Goal: Information Seeking & Learning: Check status

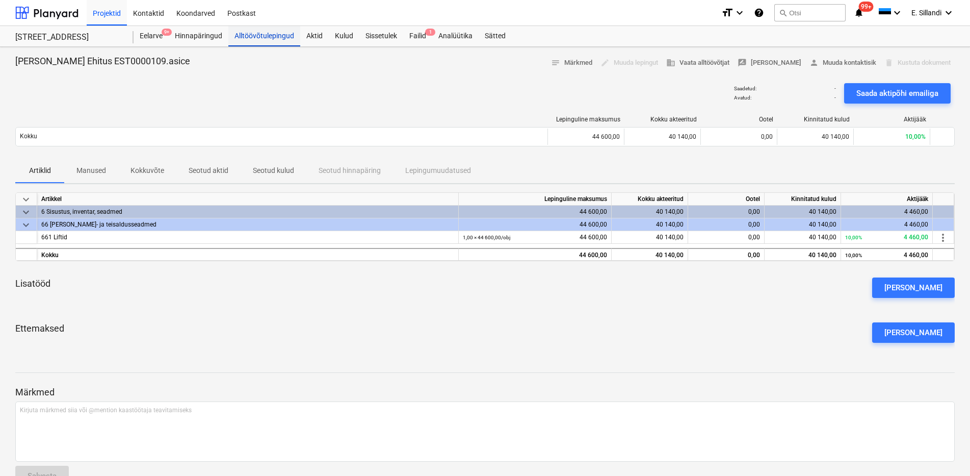
click at [241, 40] on div "Alltöövõtulepingud" at bounding box center [264, 36] width 72 height 20
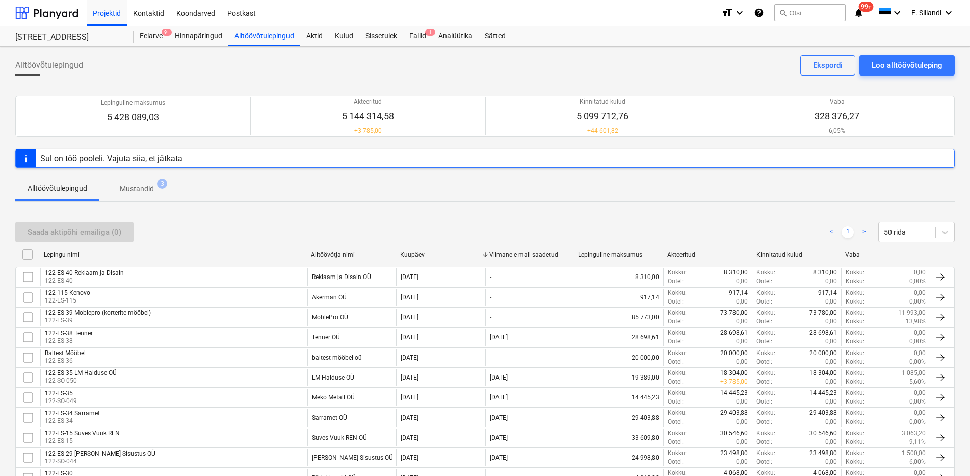
click at [854, 259] on div "Vaba" at bounding box center [885, 254] width 89 height 16
checkbox input "false"
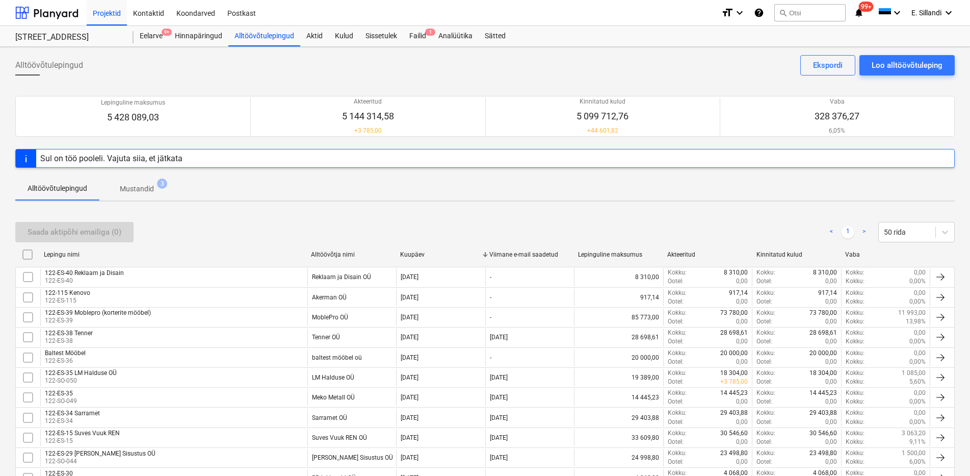
checkbox input "false"
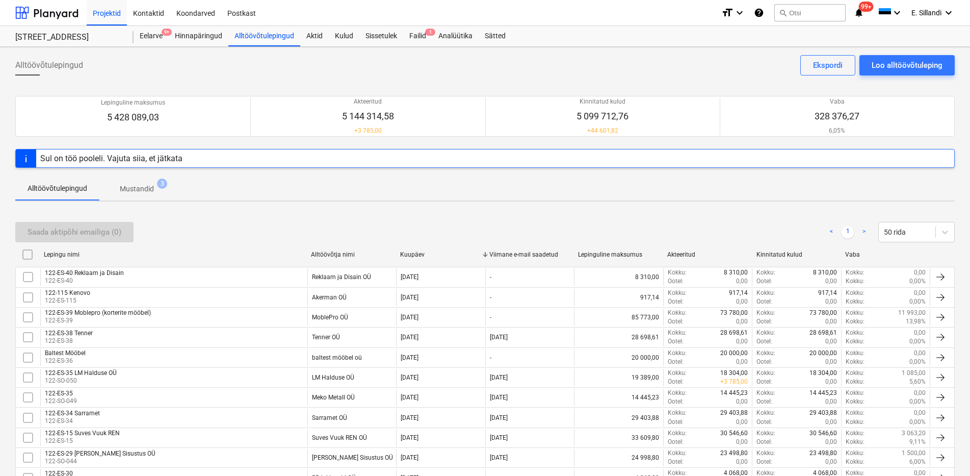
checkbox input "false"
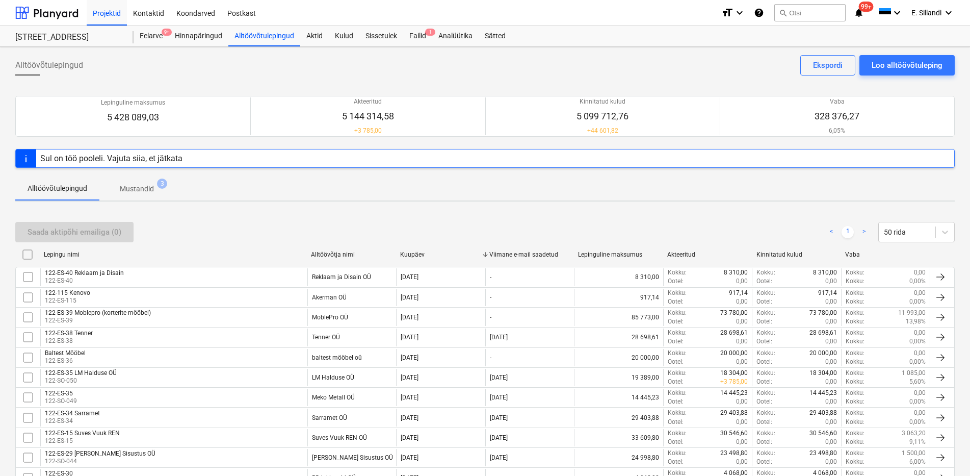
checkbox input "false"
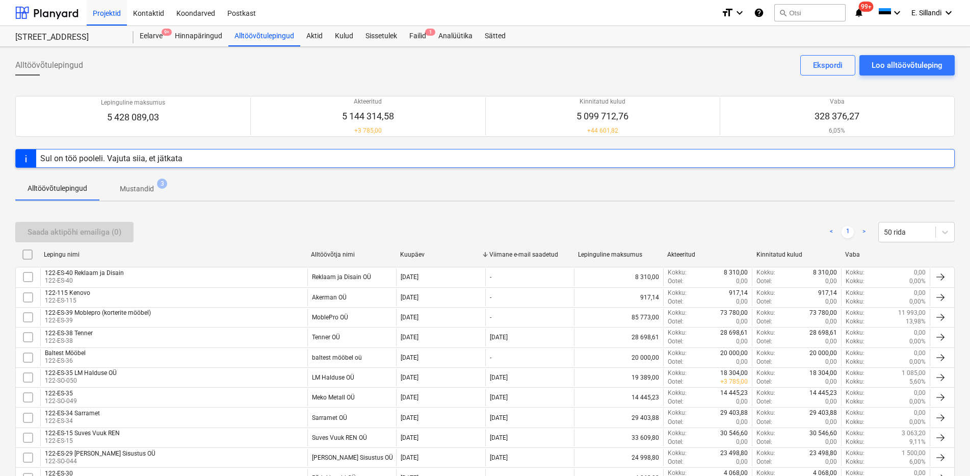
checkbox input "false"
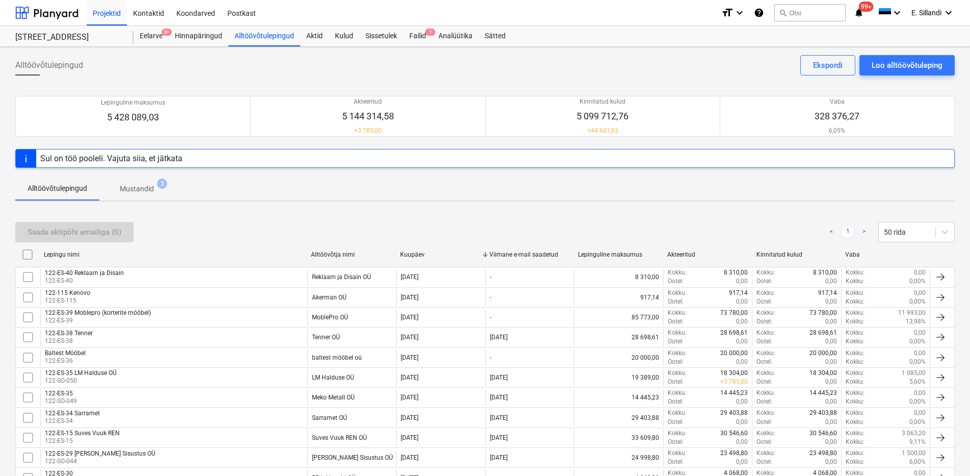
checkbox input "false"
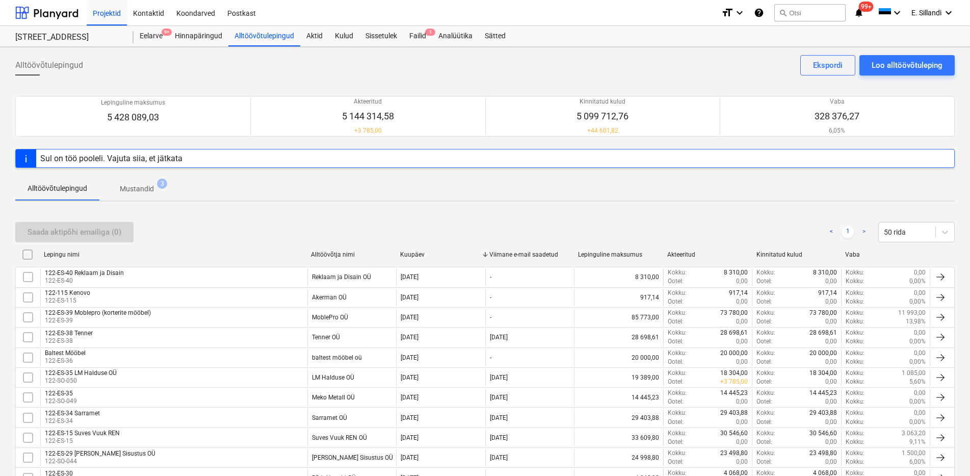
checkbox input "false"
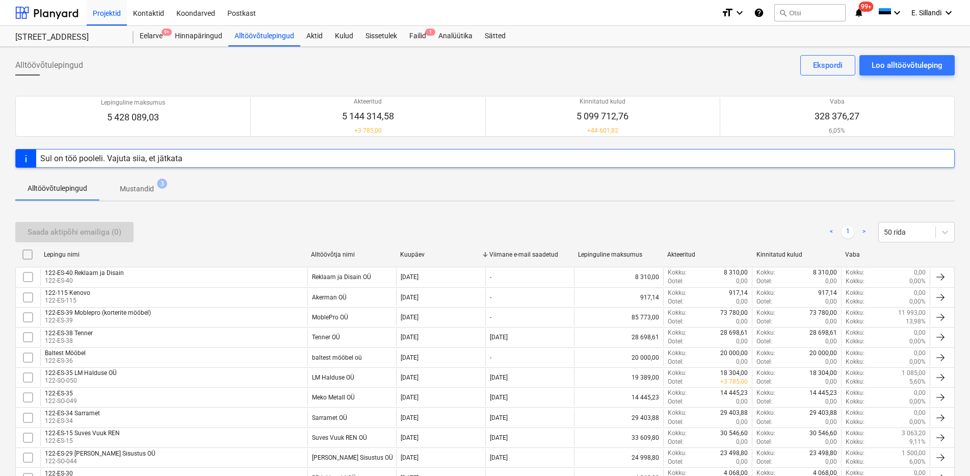
checkbox input "false"
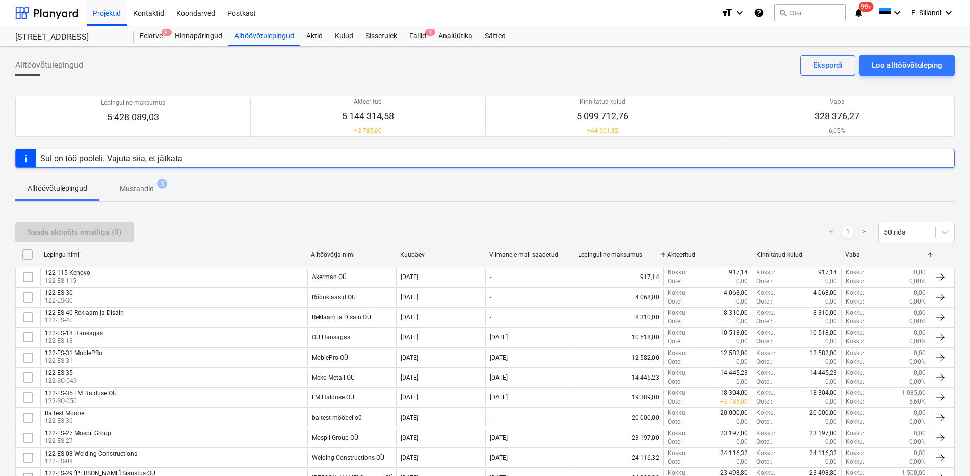
click at [854, 259] on div "Vaba" at bounding box center [885, 254] width 89 height 16
checkbox input "false"
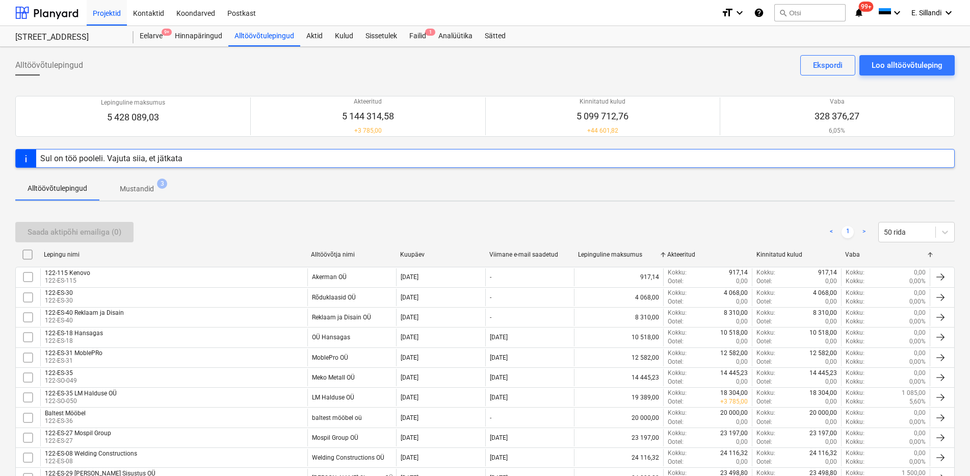
checkbox input "false"
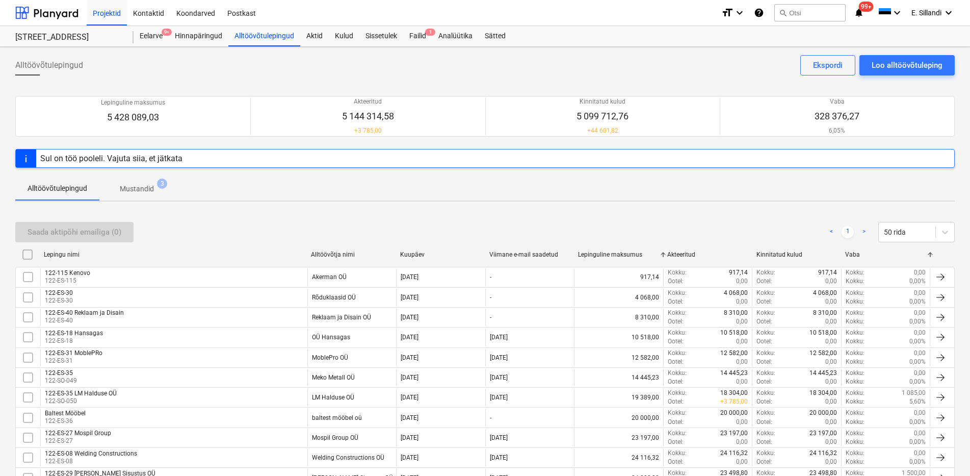
checkbox input "false"
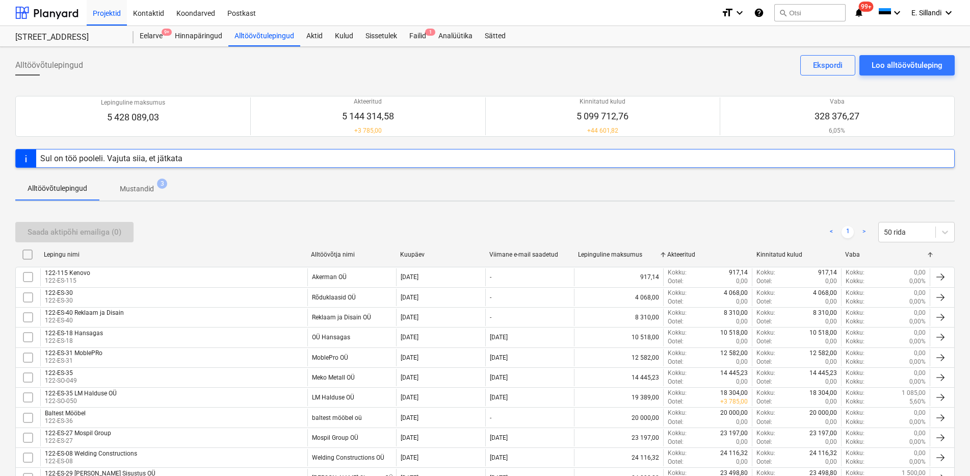
checkbox input "false"
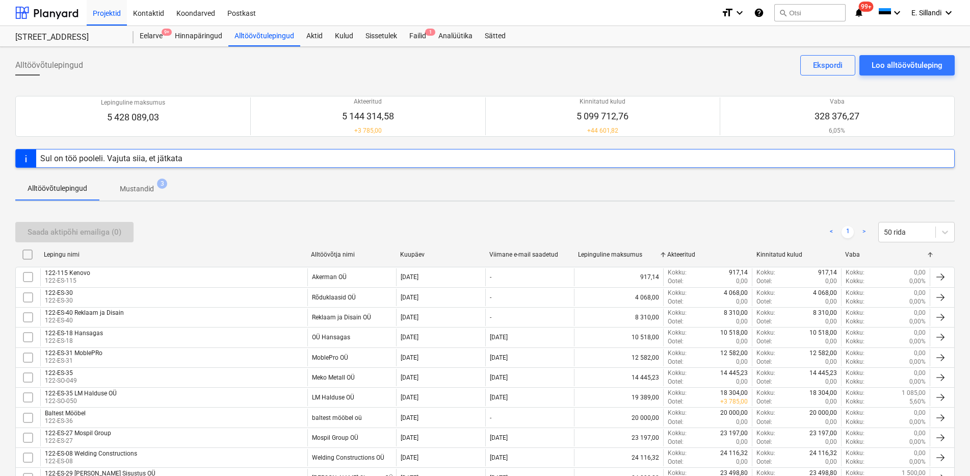
checkbox input "false"
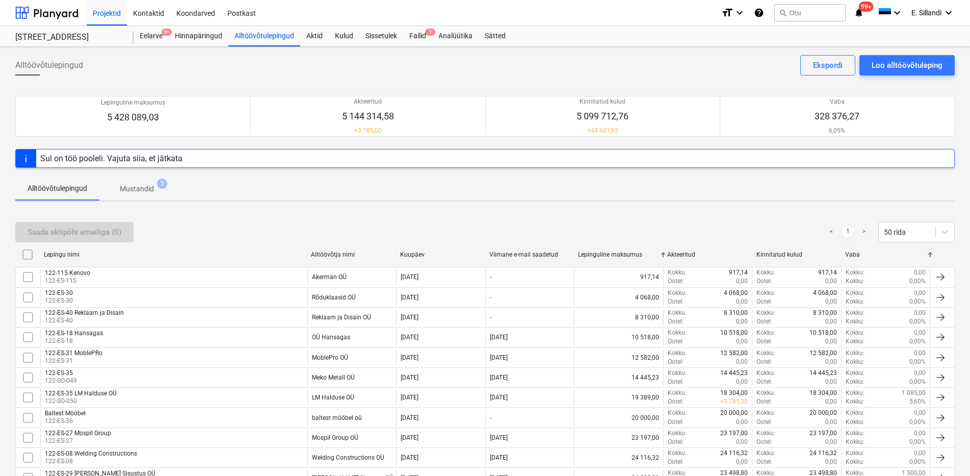
checkbox input "false"
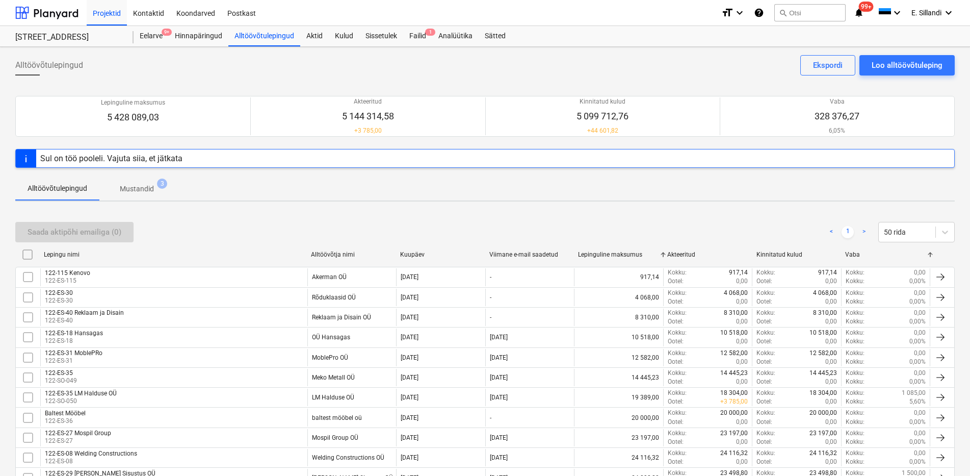
checkbox input "false"
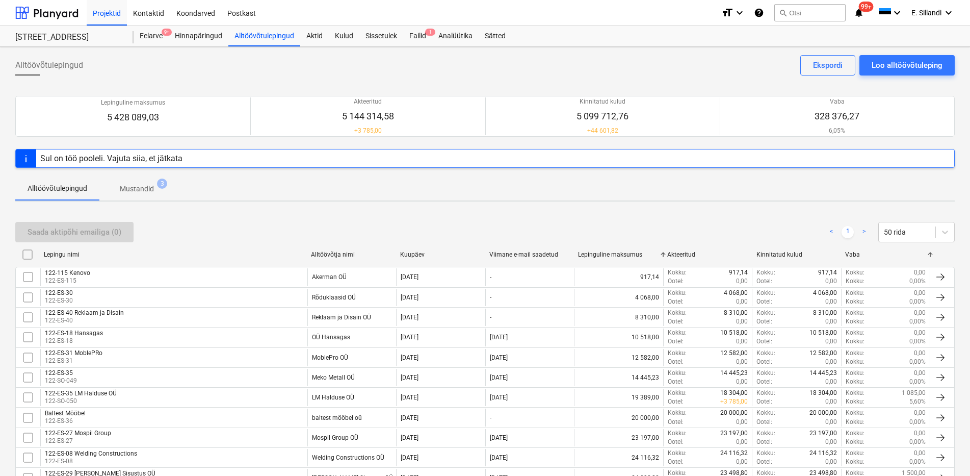
checkbox input "false"
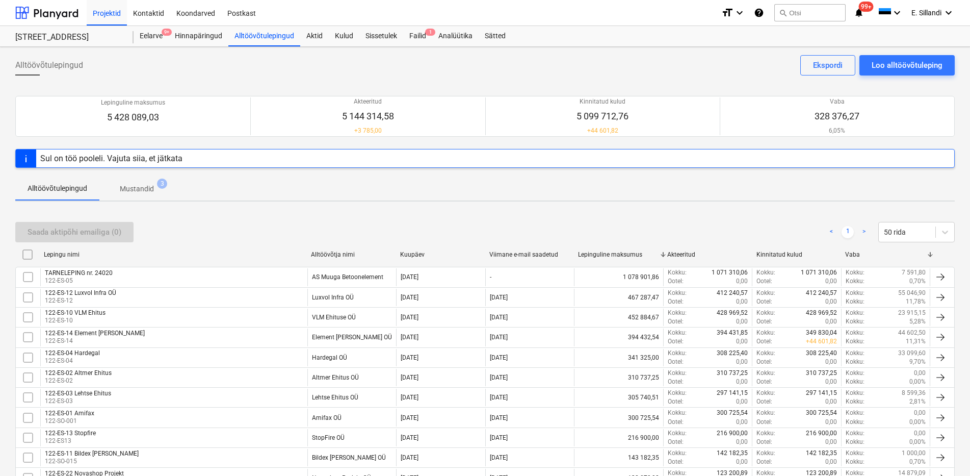
click at [854, 259] on div "Vaba" at bounding box center [885, 254] width 89 height 16
checkbox input "false"
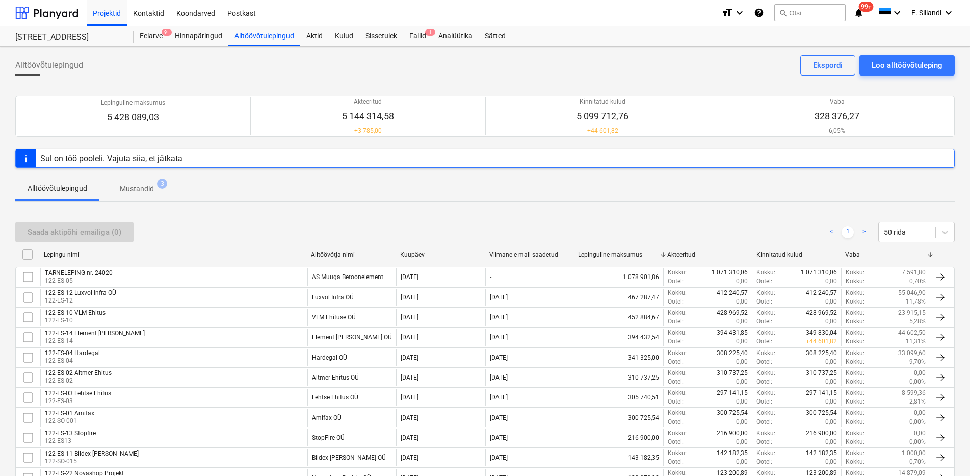
checkbox input "false"
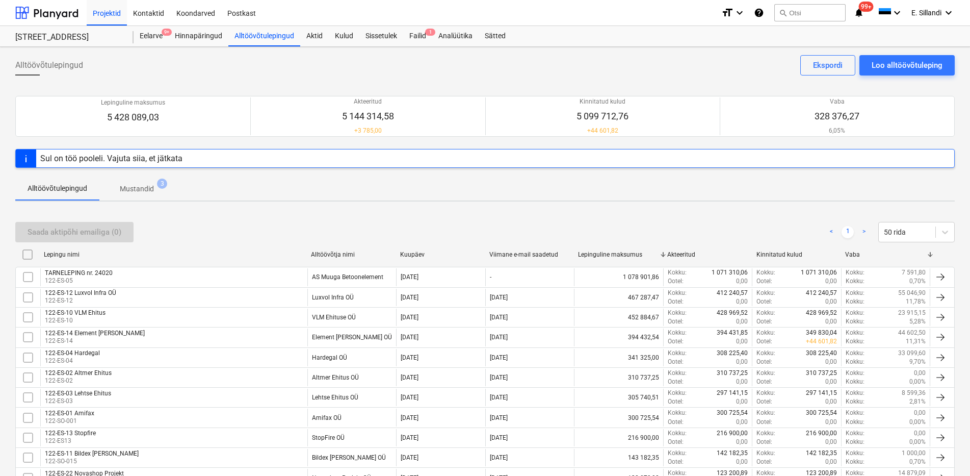
checkbox input "false"
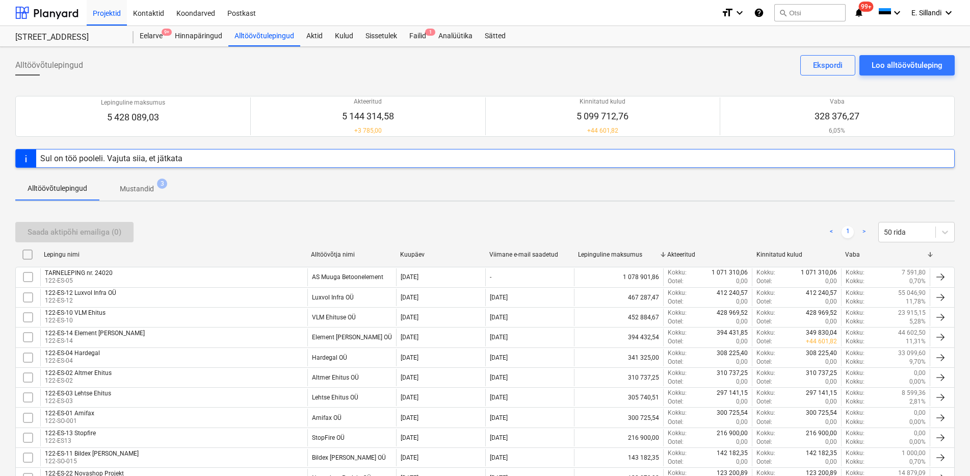
checkbox input "false"
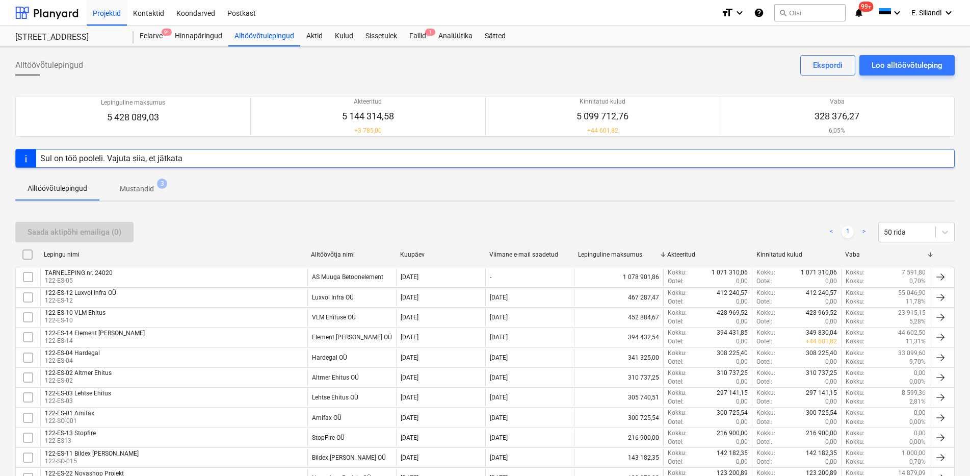
checkbox input "false"
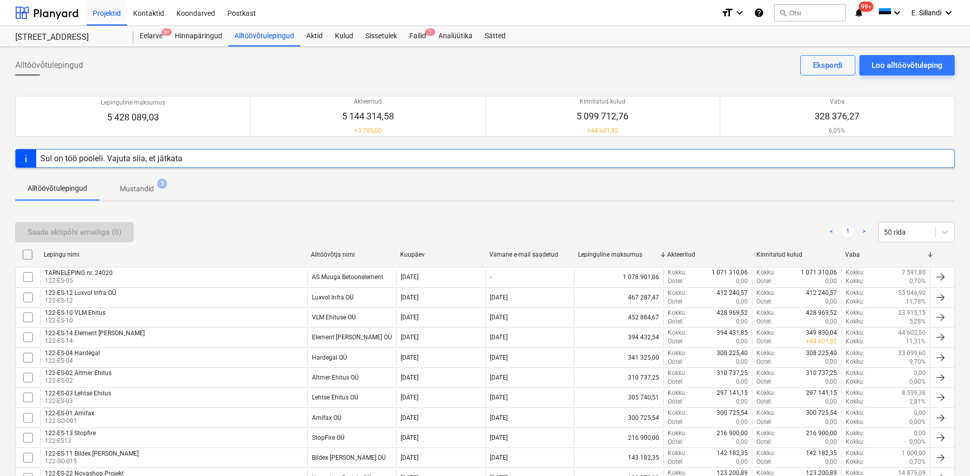
checkbox input "false"
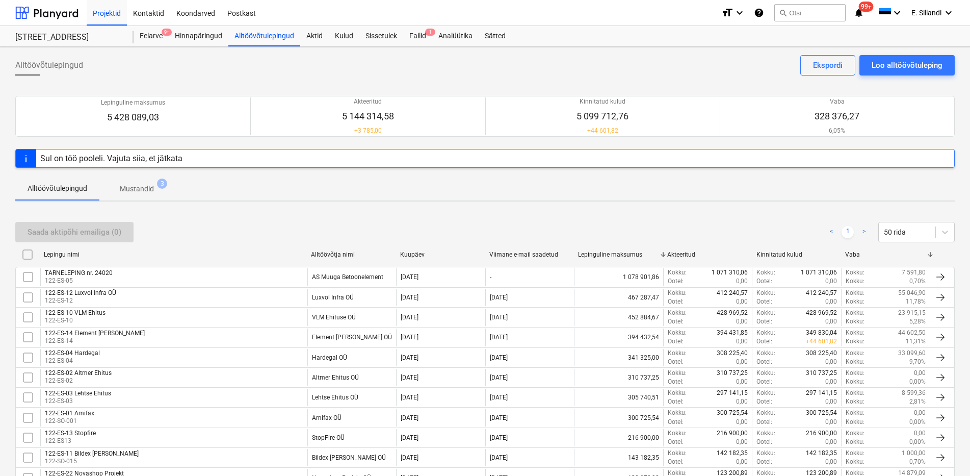
checkbox input "false"
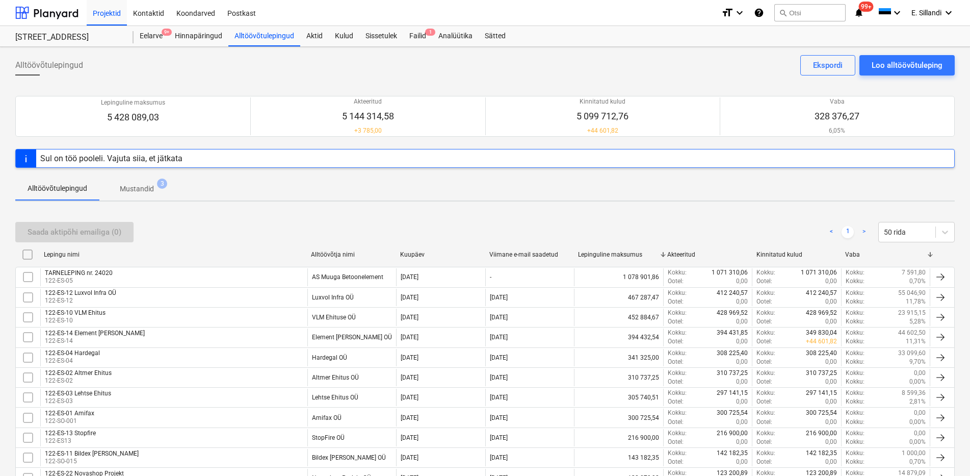
checkbox input "false"
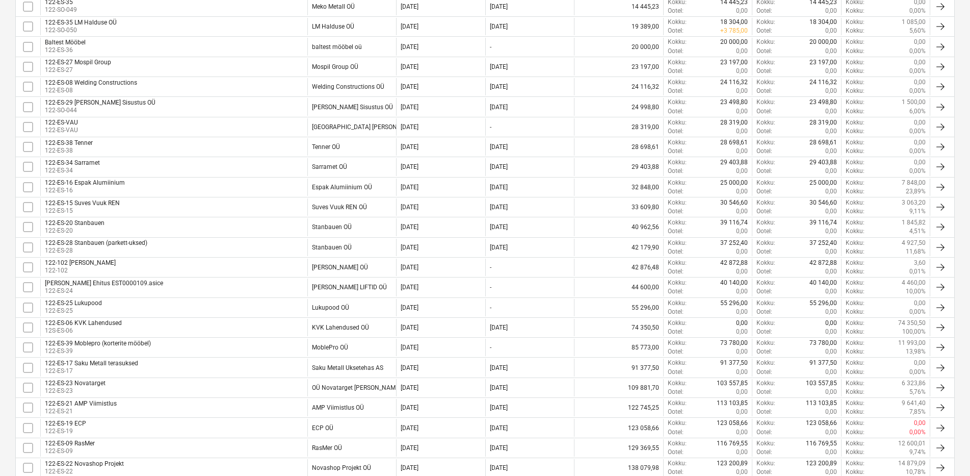
scroll to position [372, 0]
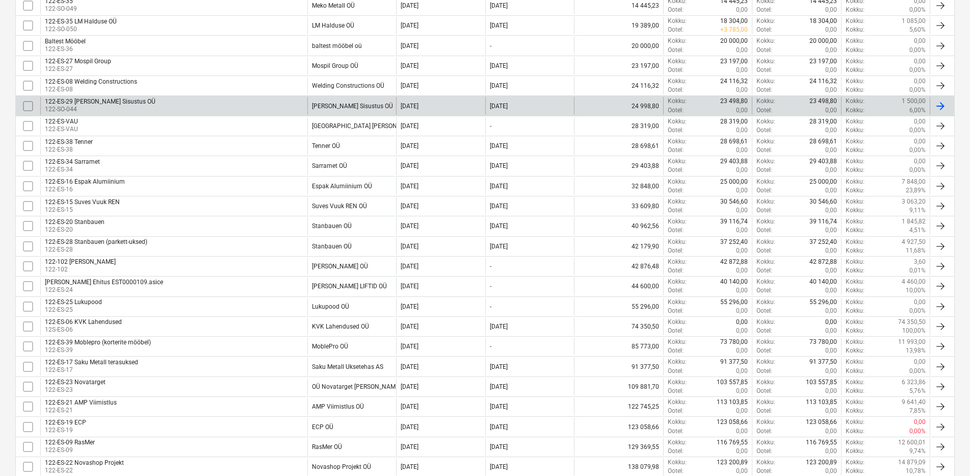
click at [193, 107] on div "122-ES-29 Voller Sisustus OÜ 122-SO-044" at bounding box center [173, 105] width 267 height 17
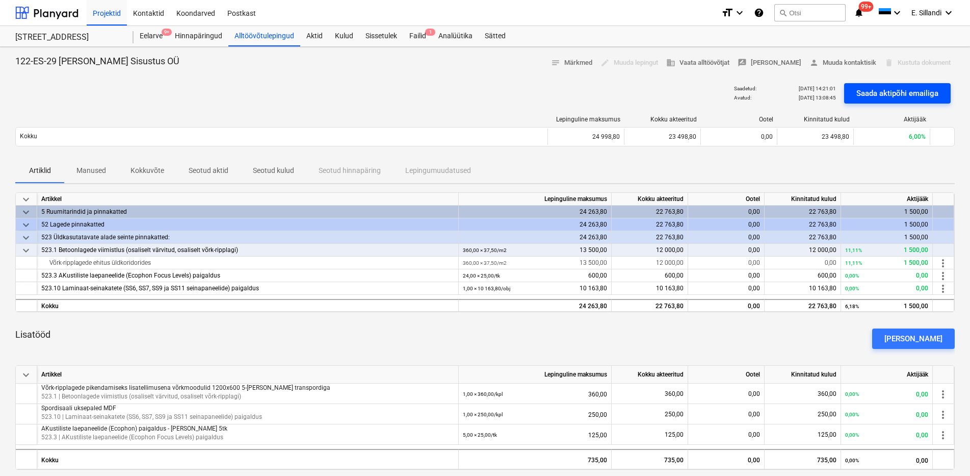
click at [900, 90] on div "Saada aktipõhi emailiga" at bounding box center [897, 93] width 82 height 13
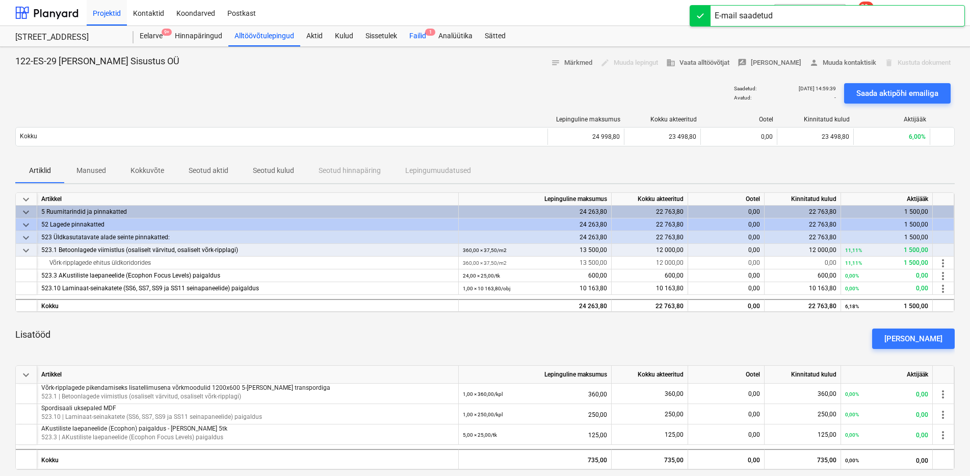
click at [421, 41] on div "Failid 1" at bounding box center [417, 36] width 29 height 20
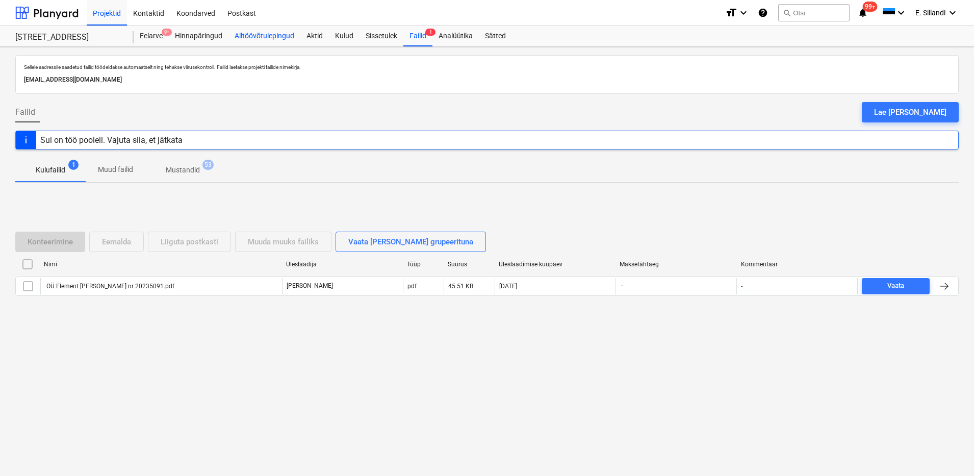
click at [270, 35] on div "Alltöövõtulepingud" at bounding box center [264, 36] width 72 height 20
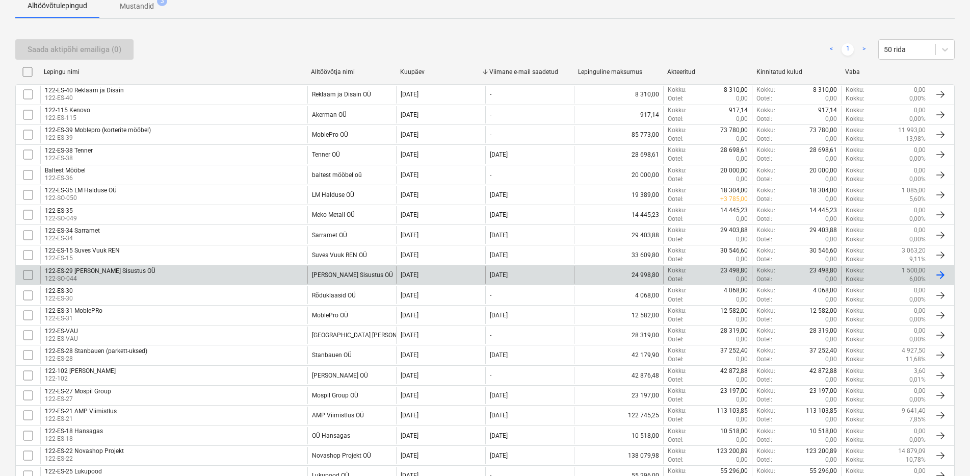
scroll to position [127, 0]
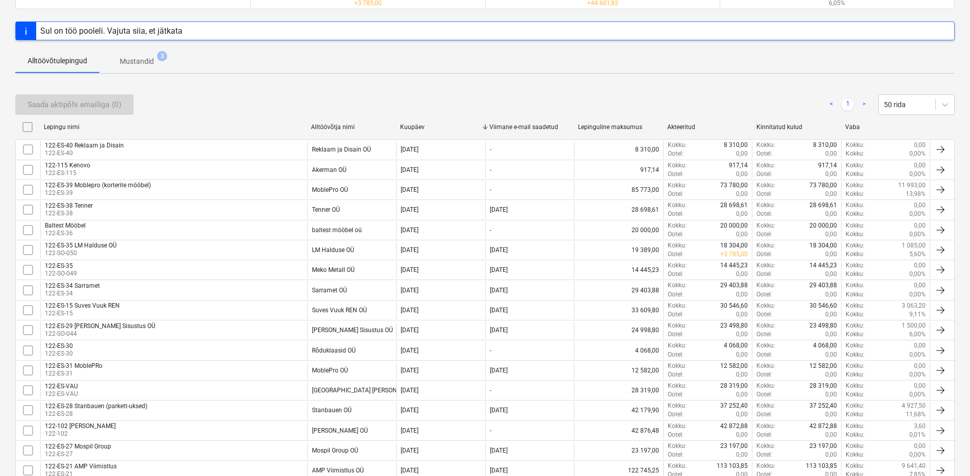
click at [856, 126] on div "Vaba" at bounding box center [885, 126] width 81 height 7
checkbox input "false"
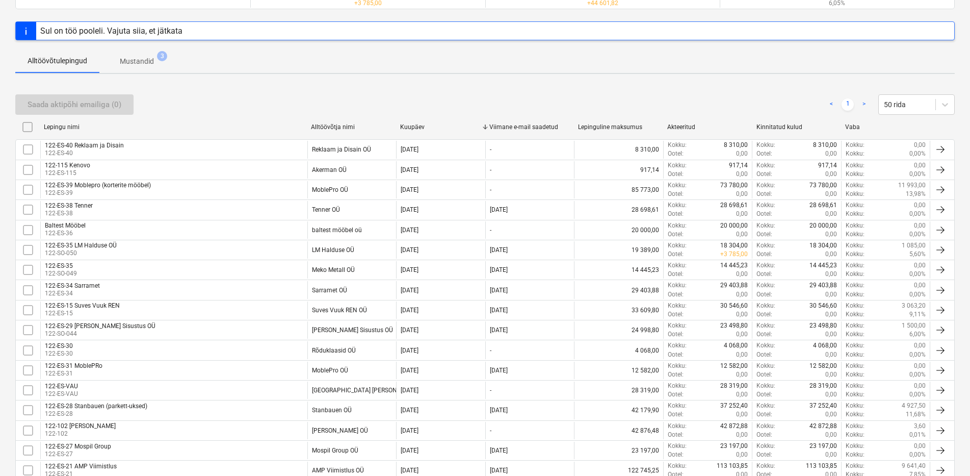
checkbox input "false"
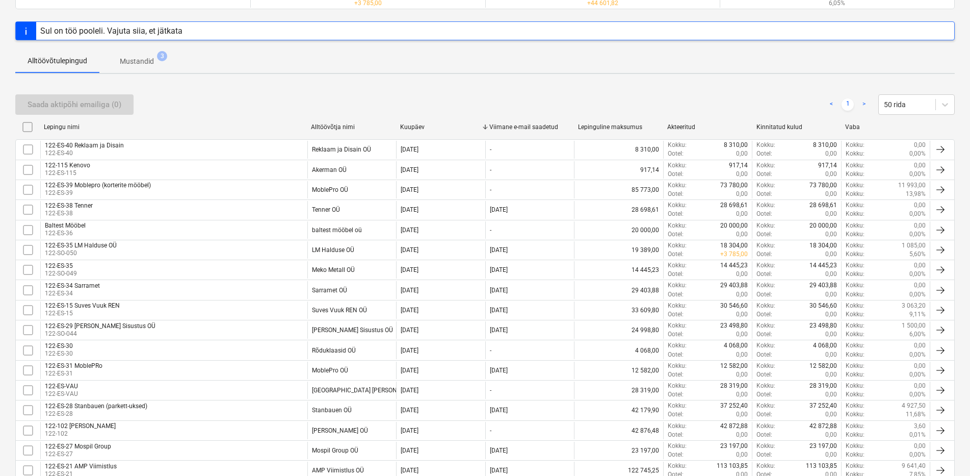
checkbox input "false"
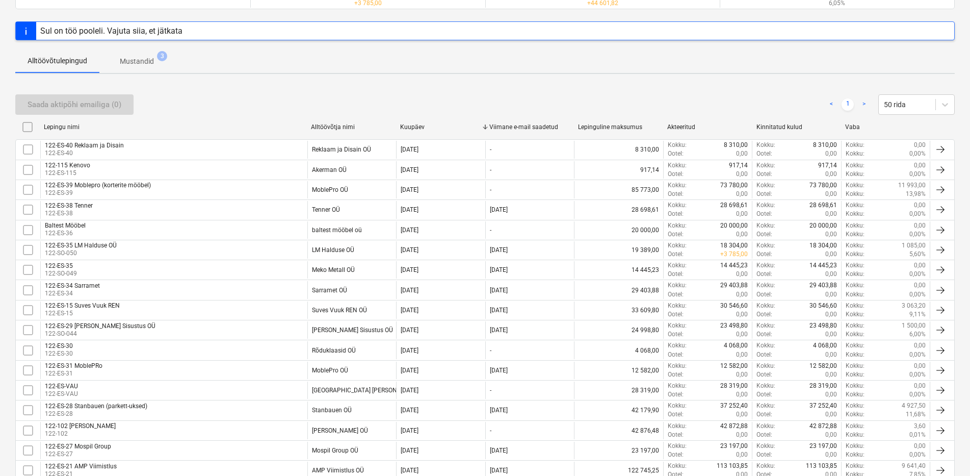
checkbox input "false"
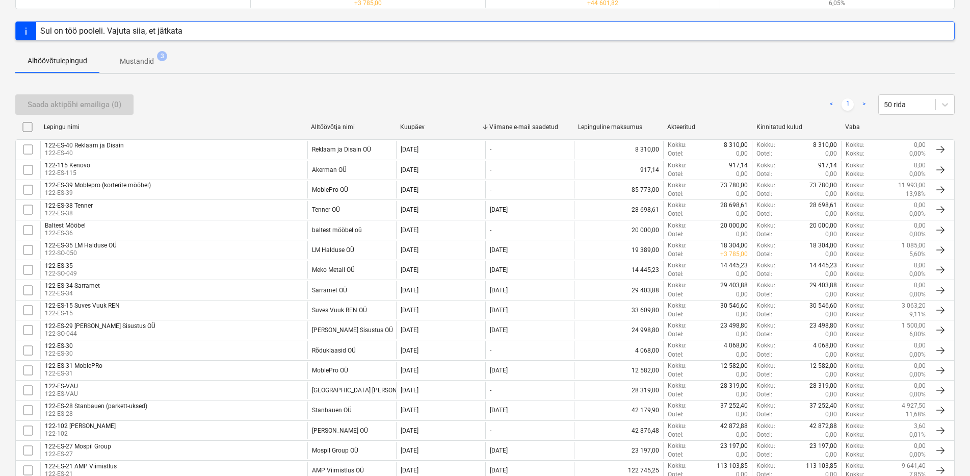
checkbox input "false"
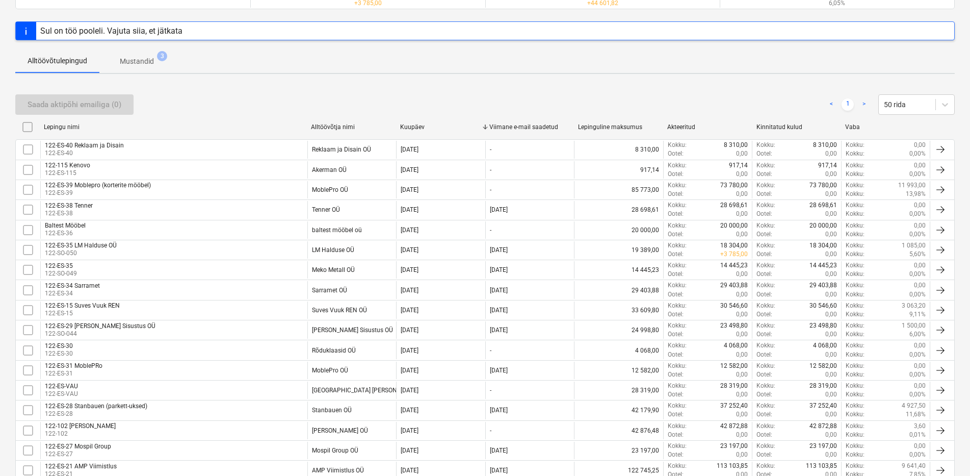
checkbox input "false"
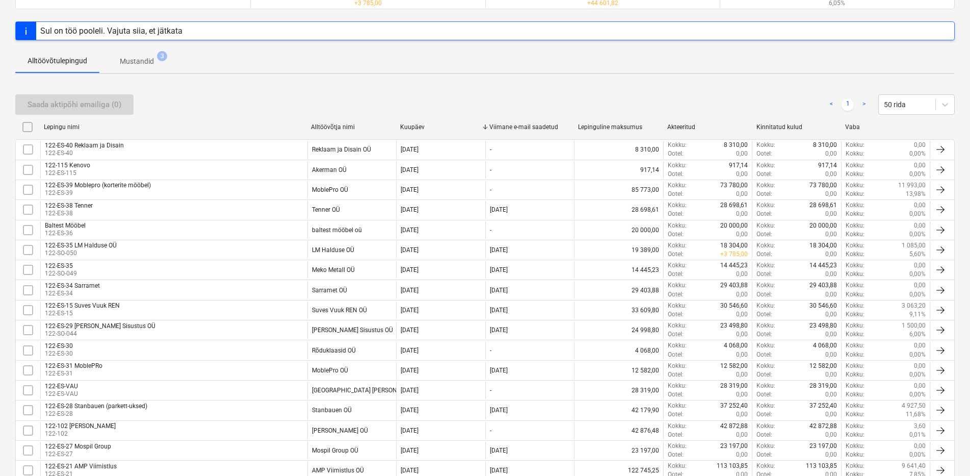
checkbox input "false"
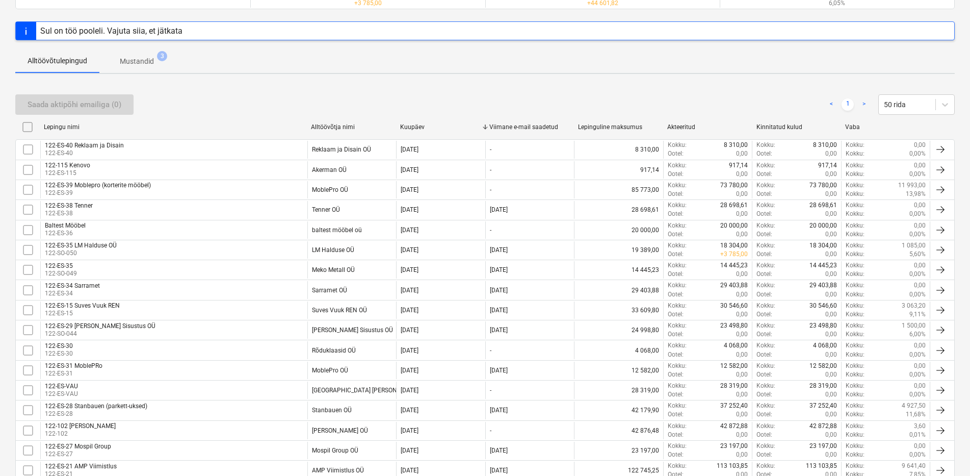
checkbox input "false"
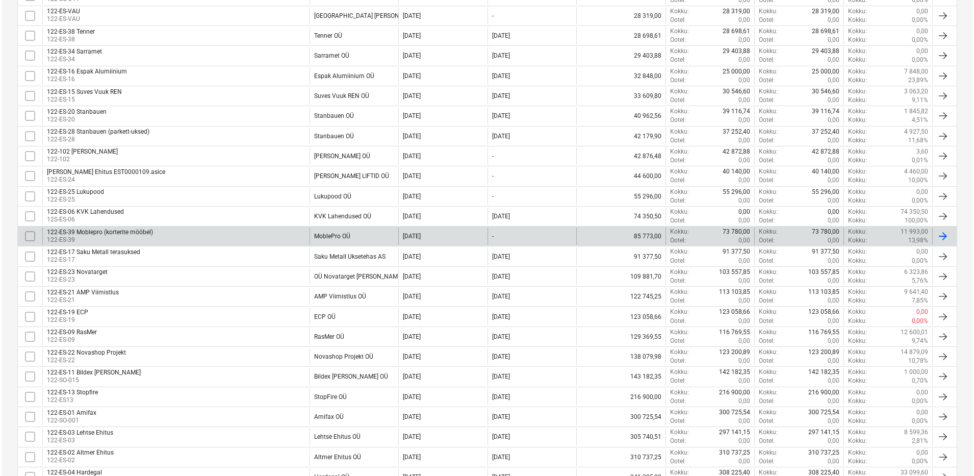
scroll to position [0, 0]
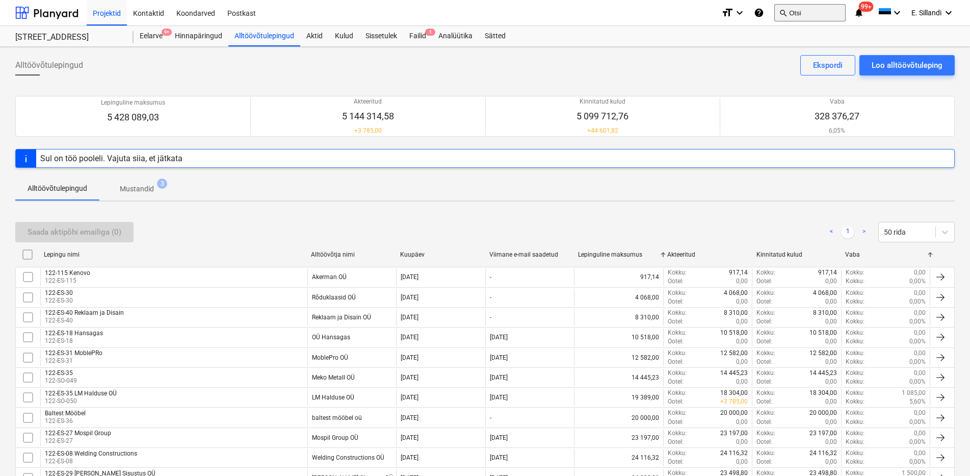
click at [794, 14] on button "search Otsi" at bounding box center [809, 12] width 71 height 17
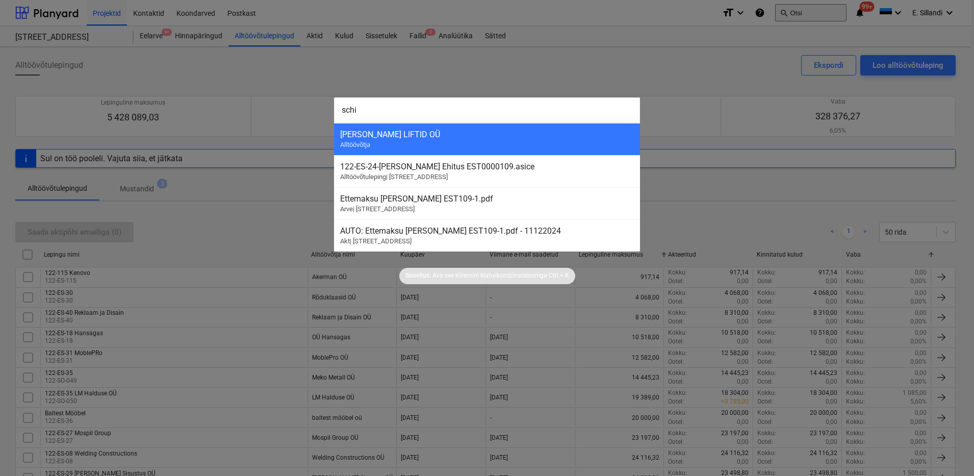
type input "schin"
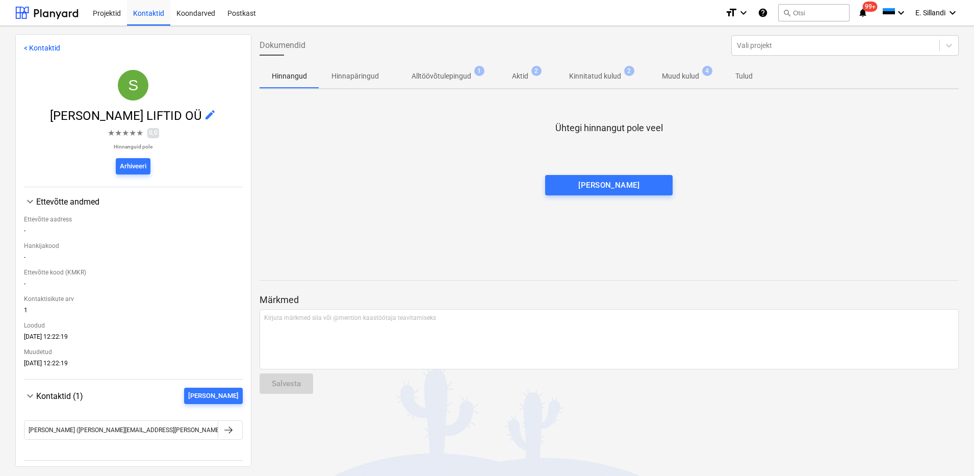
click at [672, 78] on p "Muud kulud" at bounding box center [680, 76] width 37 height 11
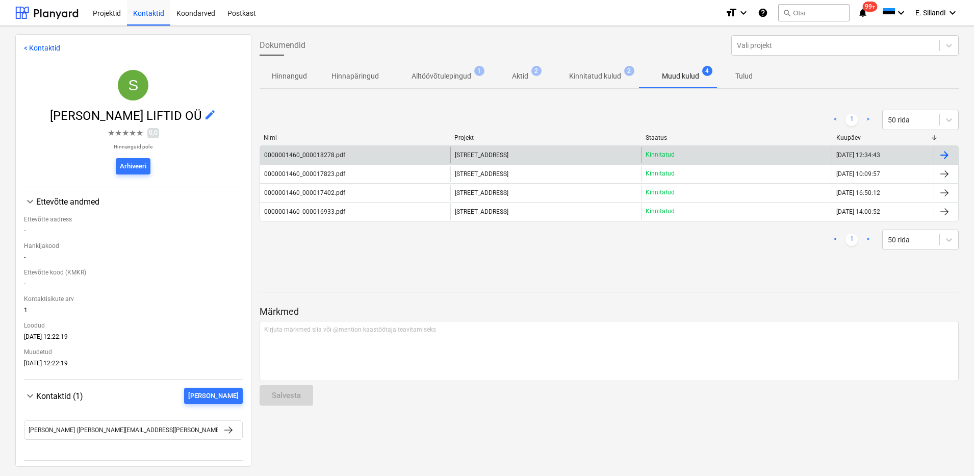
click at [590, 157] on div "[STREET_ADDRESS]" at bounding box center [545, 155] width 191 height 16
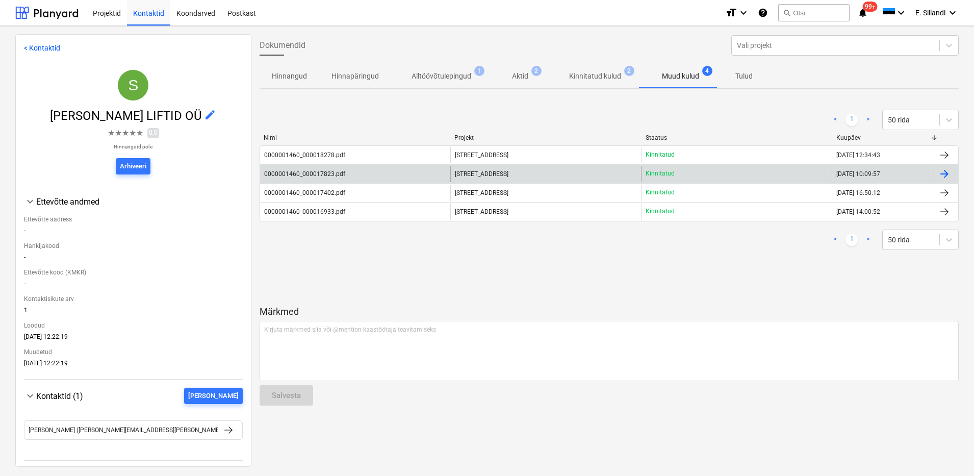
click at [277, 172] on div "0000001460_000017823.pdf" at bounding box center [304, 173] width 81 height 7
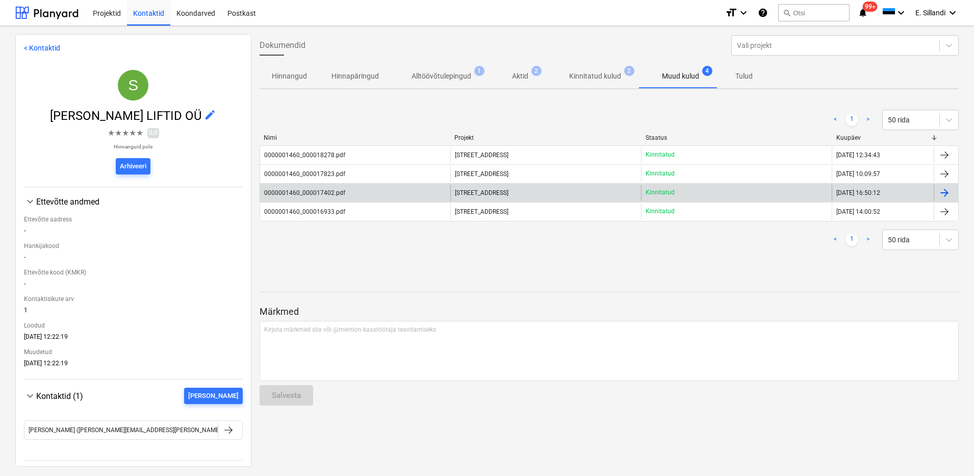
click at [308, 189] on div "0000001460_000017402.pdf" at bounding box center [304, 192] width 81 height 7
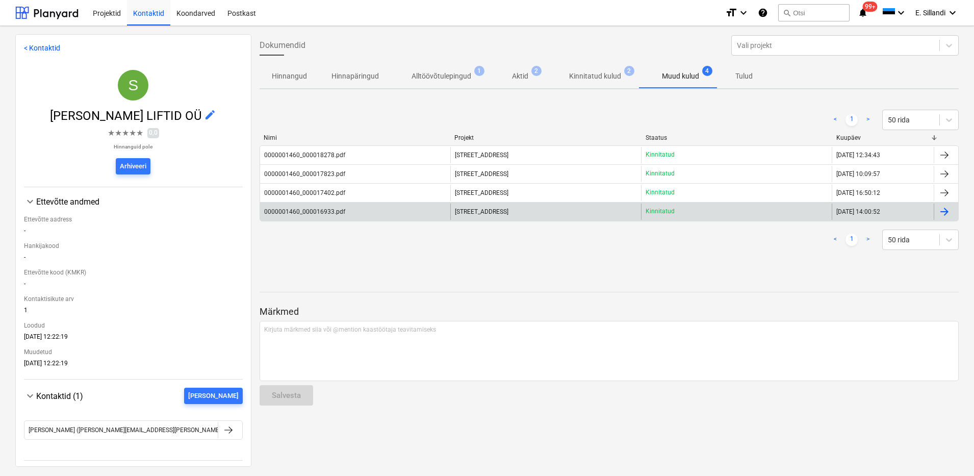
click at [303, 209] on div "0000001460_000016933.pdf" at bounding box center [304, 211] width 81 height 7
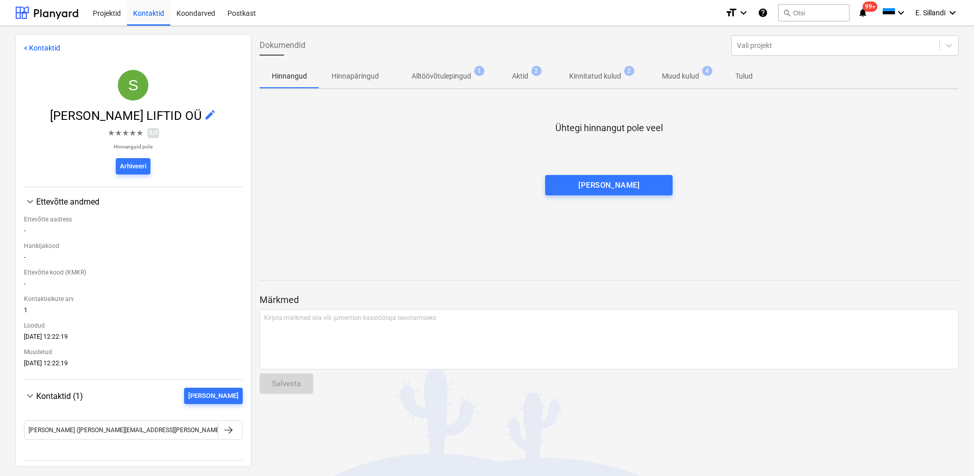
click at [685, 76] on p "Muud kulud" at bounding box center [680, 76] width 37 height 11
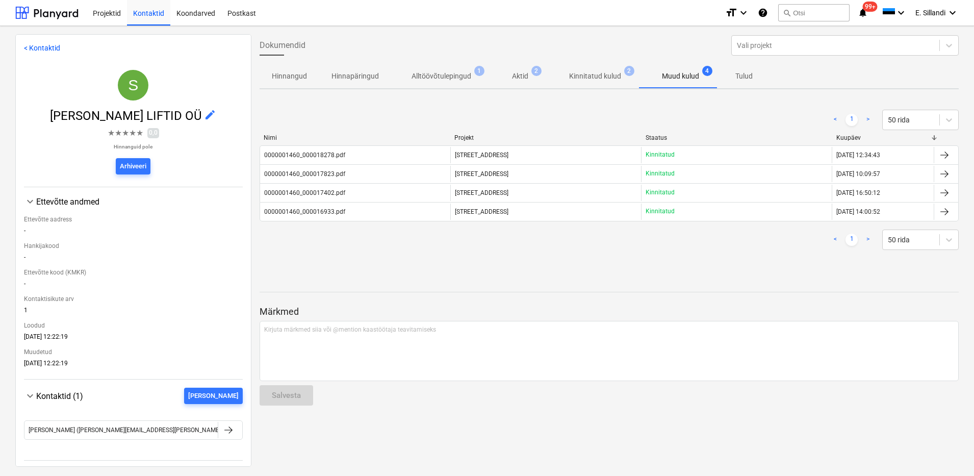
click at [599, 80] on p "Kinnitatud kulud" at bounding box center [595, 76] width 52 height 11
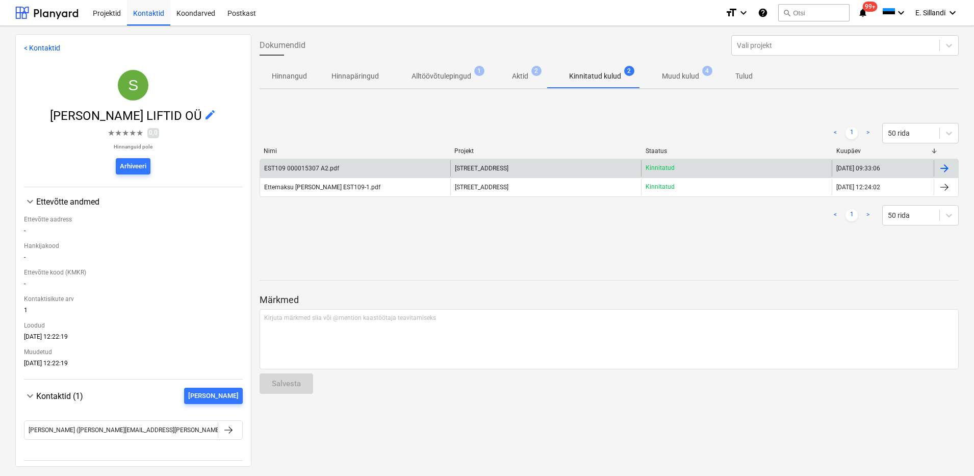
click at [522, 164] on div "[STREET_ADDRESS]" at bounding box center [545, 168] width 191 height 16
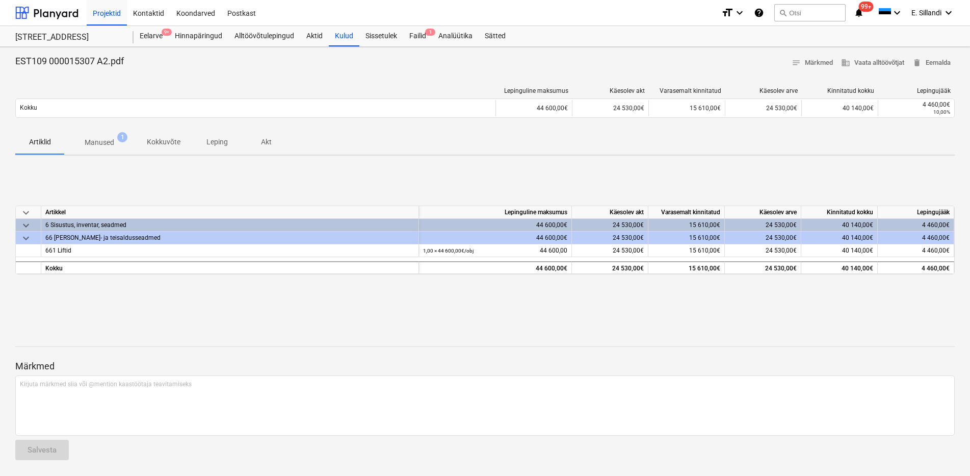
click at [110, 146] on p "Manused" at bounding box center [100, 142] width 30 height 11
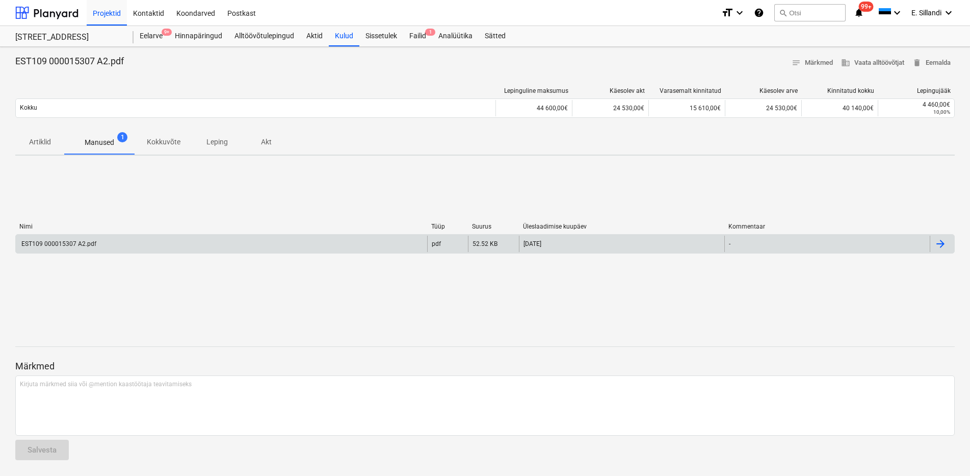
click at [98, 243] on div "EST109 000015307 A2.pdf" at bounding box center [221, 243] width 411 height 16
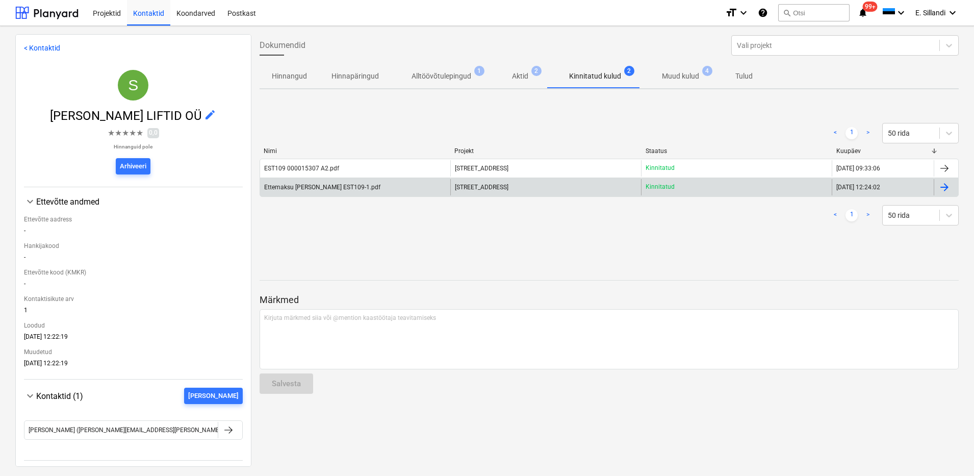
click at [313, 190] on div "Ettemaksu arve Schindler EST109-1.pdf" at bounding box center [355, 187] width 191 height 16
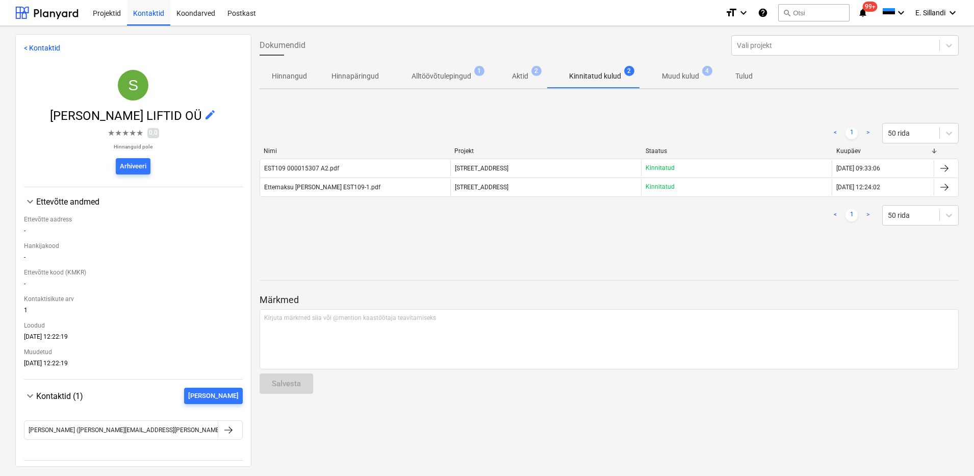
click at [521, 77] on p "Aktid" at bounding box center [520, 76] width 16 height 11
click at [53, 12] on div at bounding box center [46, 12] width 63 height 25
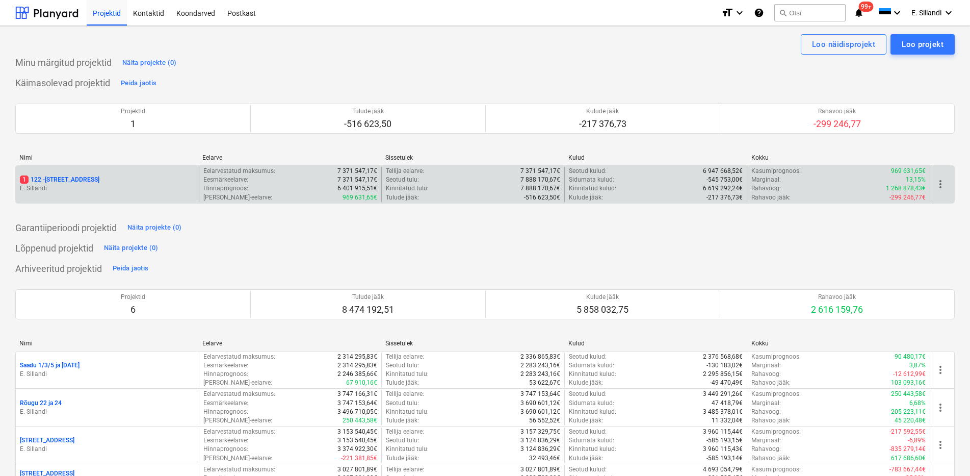
click at [98, 179] on div "1 122 - Viieaia tee 28" at bounding box center [107, 179] width 175 height 9
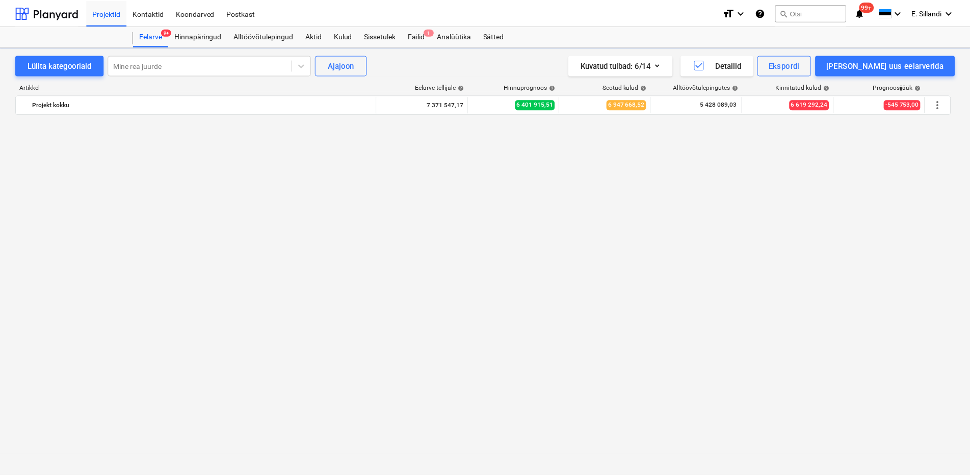
scroll to position [2082, 0]
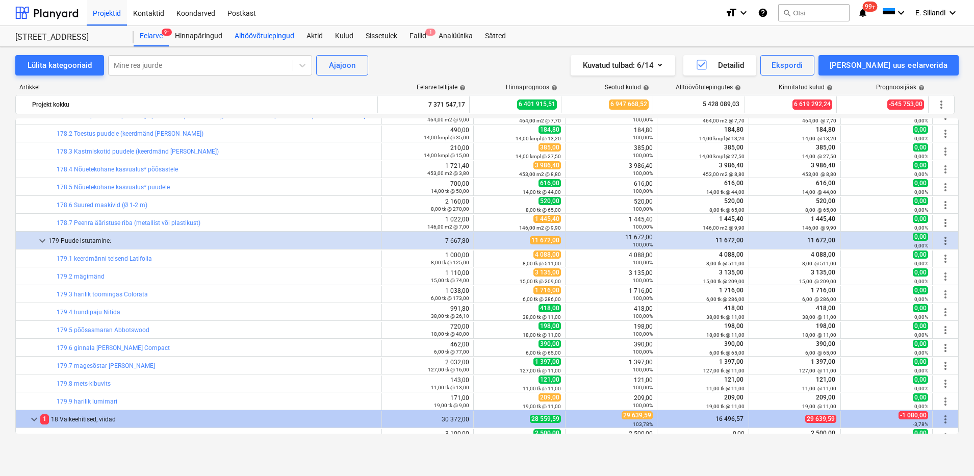
click at [276, 34] on div "Alltöövõtulepingud" at bounding box center [264, 36] width 72 height 20
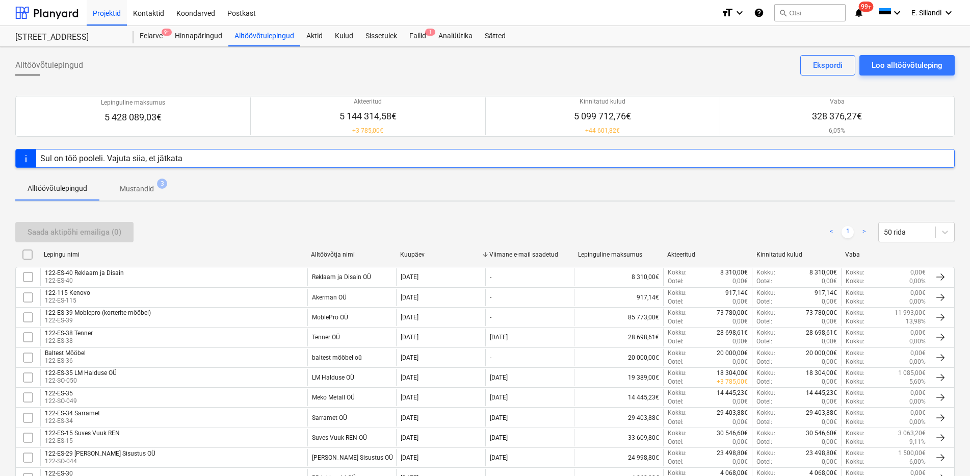
scroll to position [616, 0]
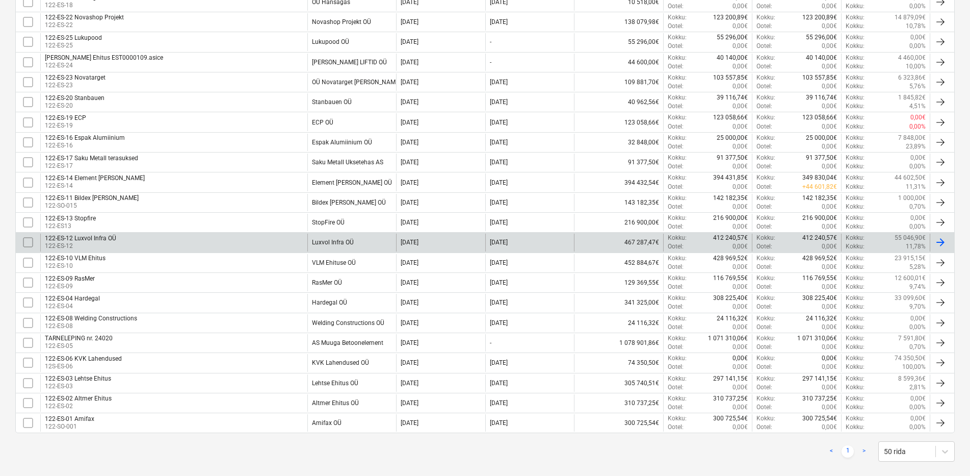
click at [538, 240] on div "12 Aug 2025" at bounding box center [529, 241] width 89 height 17
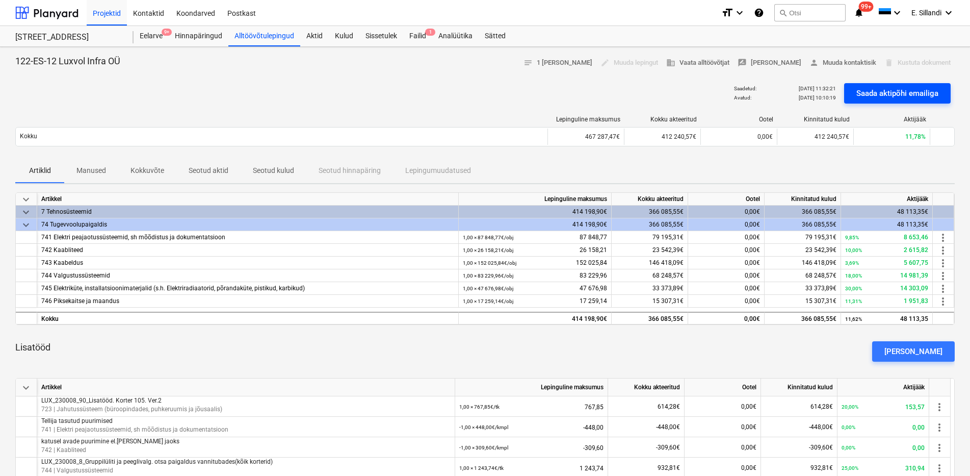
click at [888, 92] on div "Saada aktipõhi emailiga" at bounding box center [897, 93] width 82 height 13
click at [422, 27] on div "Failid 1" at bounding box center [417, 36] width 29 height 20
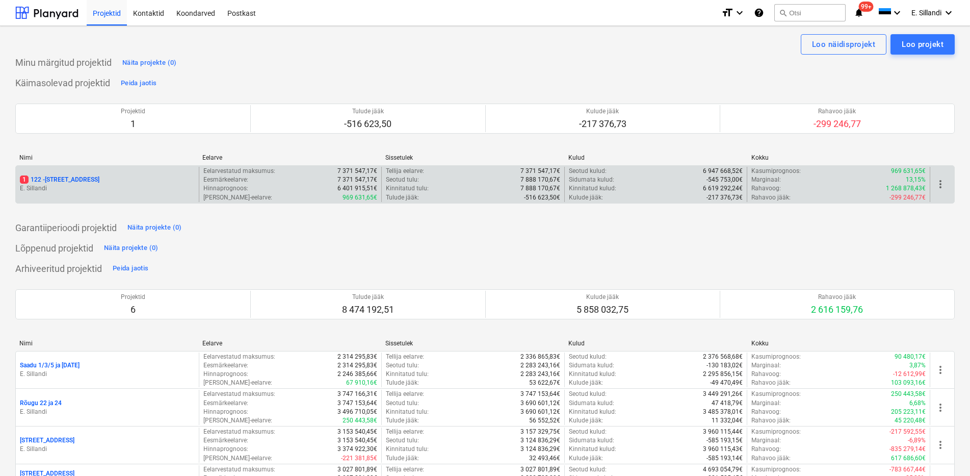
click at [46, 186] on p "E. Sillandi" at bounding box center [107, 188] width 175 height 9
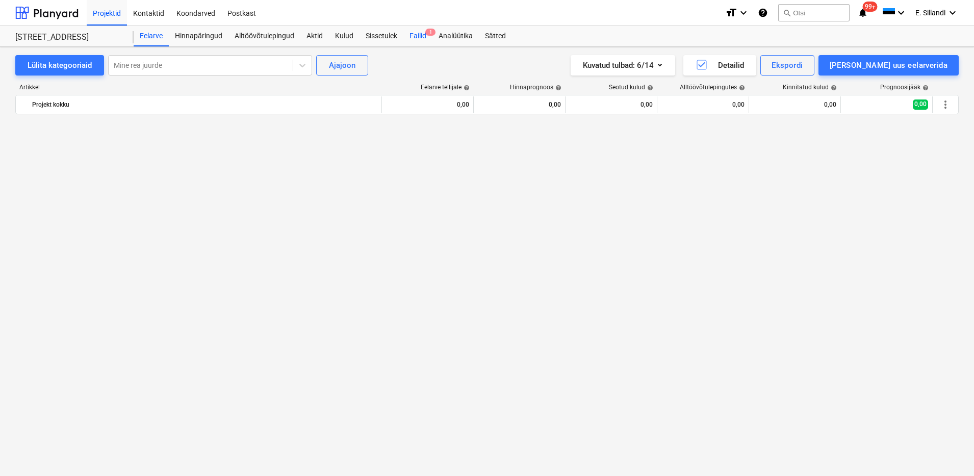
click at [417, 34] on div "Failid 1" at bounding box center [417, 36] width 29 height 20
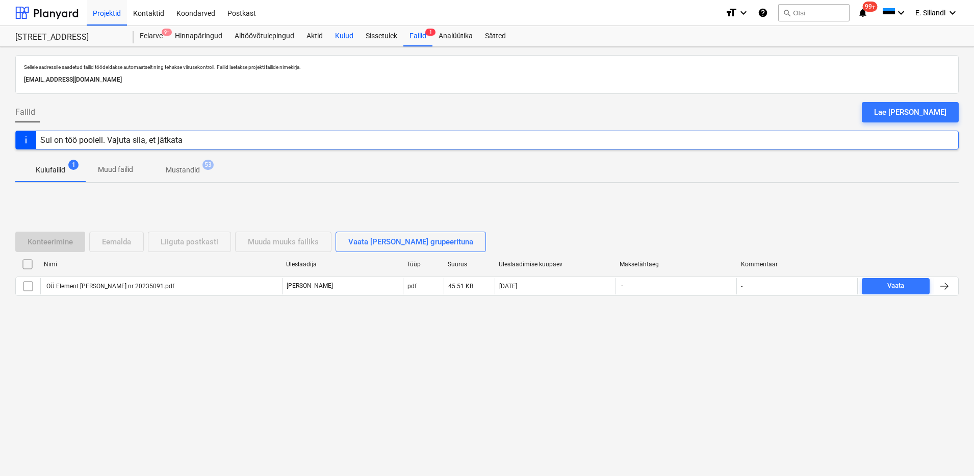
click at [344, 34] on div "Kulud" at bounding box center [344, 36] width 31 height 20
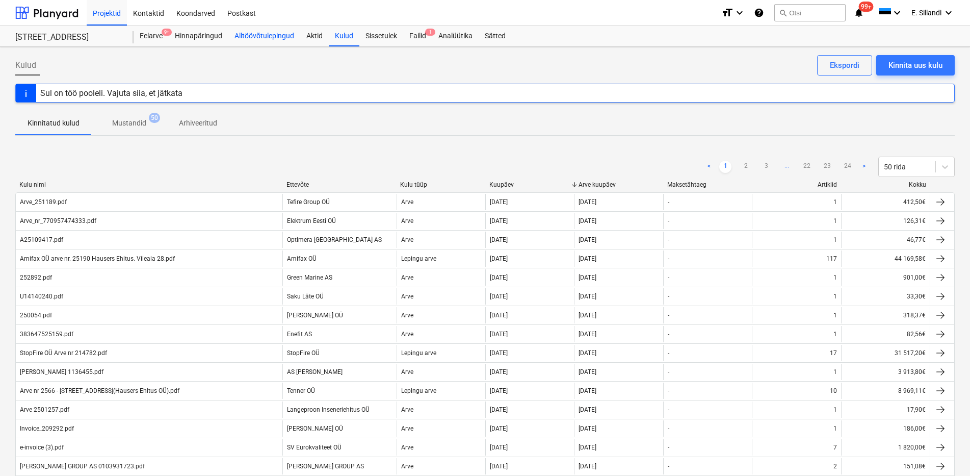
click at [291, 33] on div "Alltöövõtulepingud" at bounding box center [264, 36] width 72 height 20
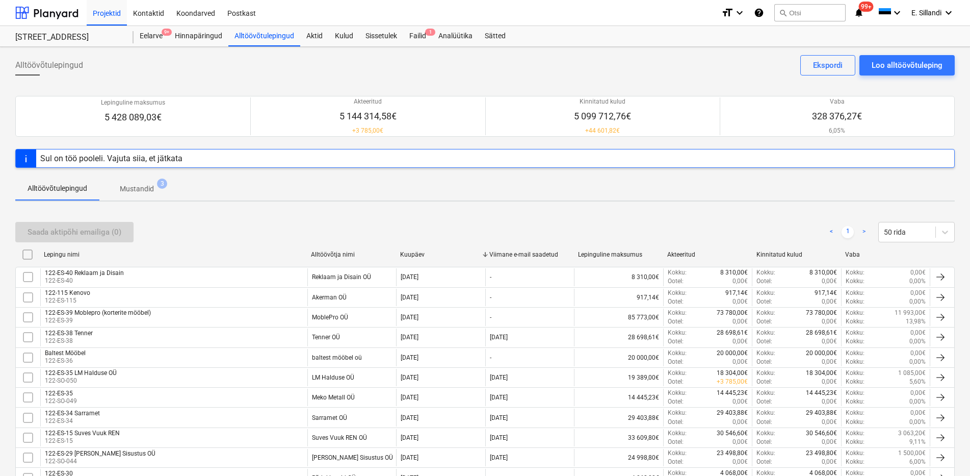
click at [502, 186] on div "Alltöövõtulepingud Mustandid 3" at bounding box center [484, 188] width 939 height 24
click at [459, 176] on div "Alltöövõtulepingud Mustandid 3" at bounding box center [484, 188] width 939 height 24
